Goal: Navigation & Orientation: Find specific page/section

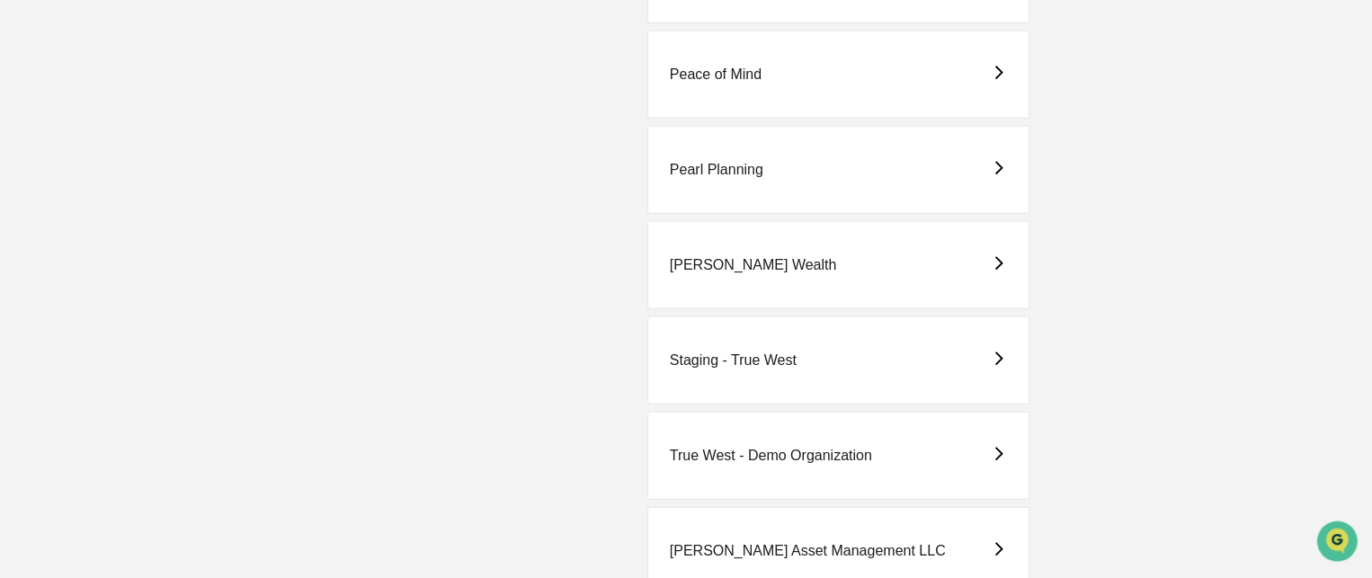
scroll to position [2304, 0]
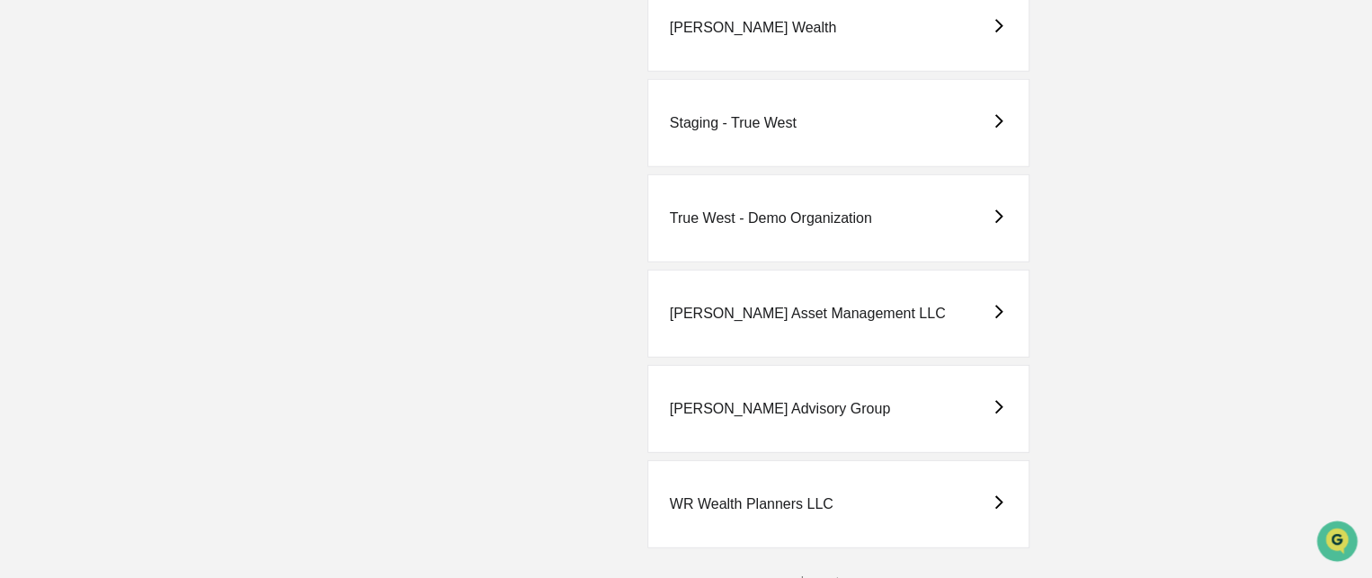
click at [812, 210] on div "True West - Demo Organization" at bounding box center [771, 218] width 202 height 16
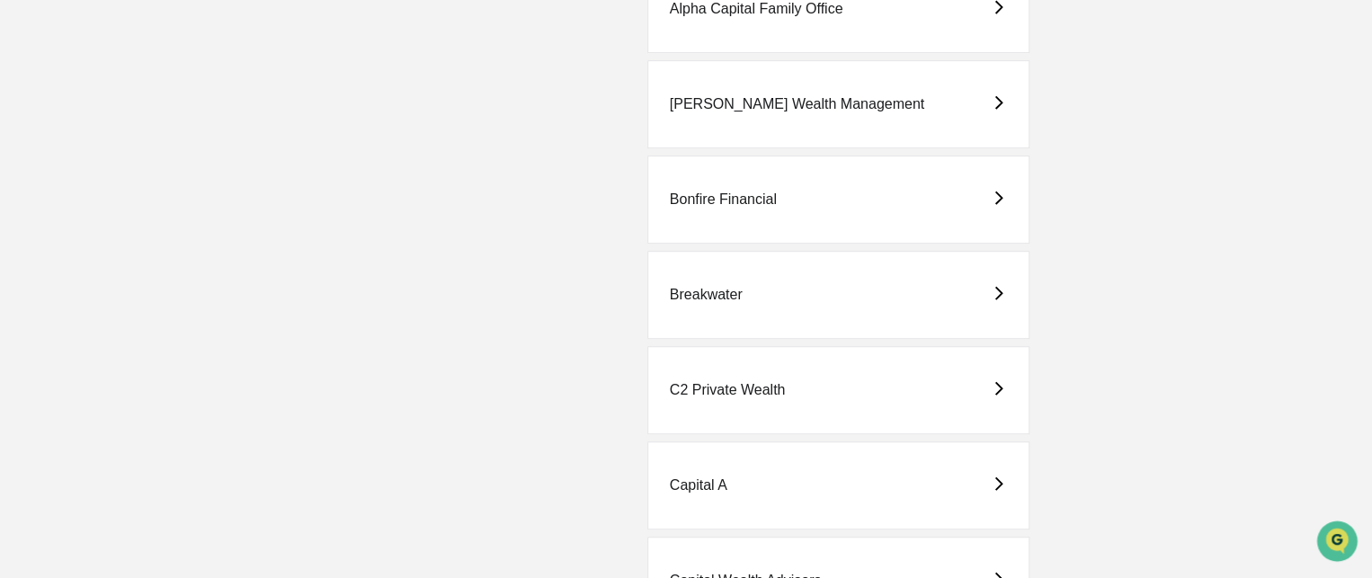
scroll to position [449, 0]
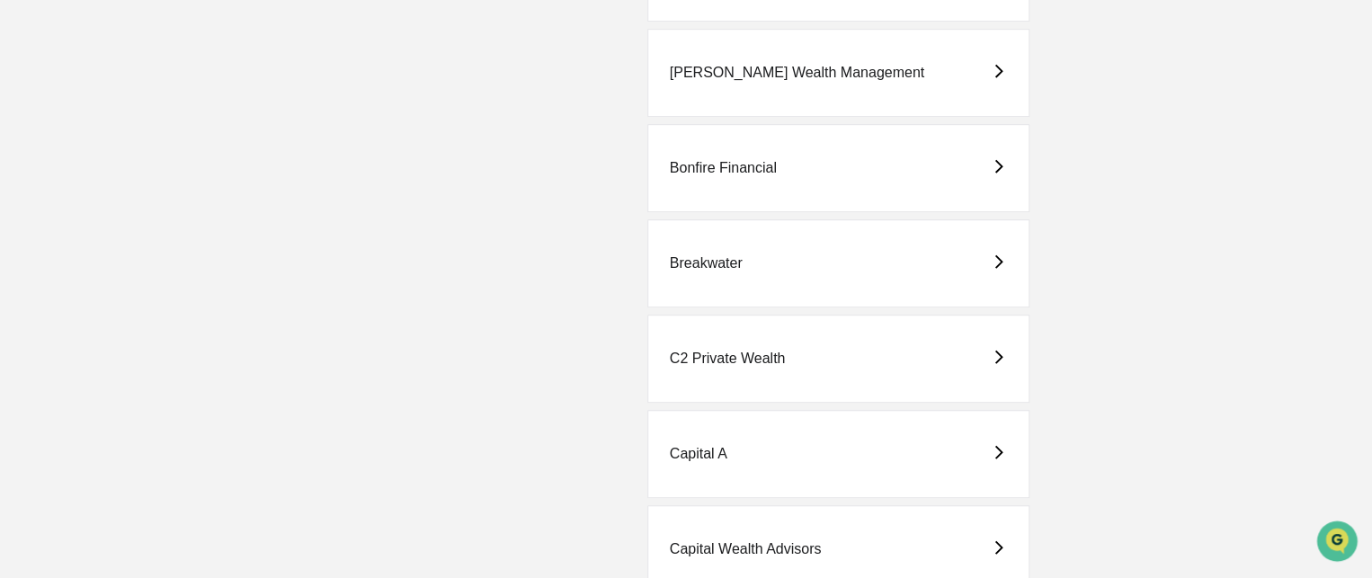
click at [761, 359] on div "C2 Private Wealth" at bounding box center [728, 359] width 116 height 16
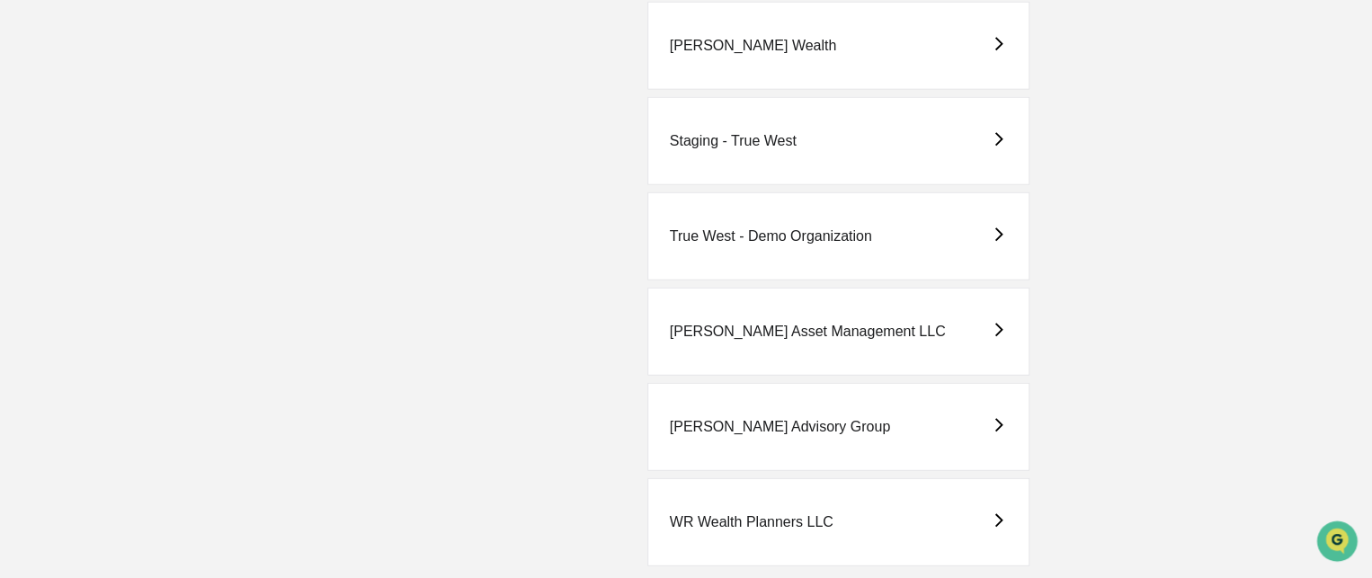
scroll to position [2304, 0]
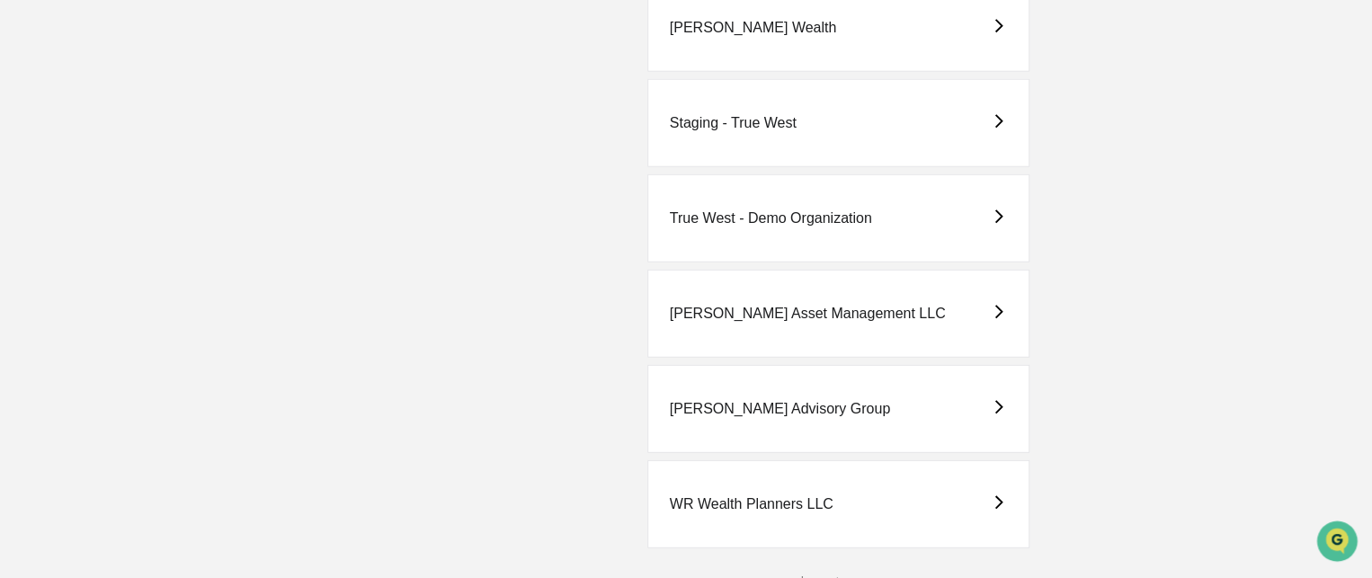
click at [839, 210] on div "True West - Demo Organization" at bounding box center [771, 218] width 202 height 16
